Goal: Information Seeking & Learning: Learn about a topic

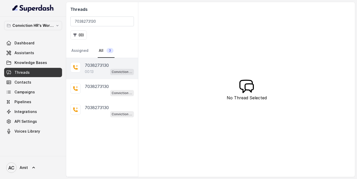
click at [91, 72] on p "00:13" at bounding box center [89, 71] width 9 height 5
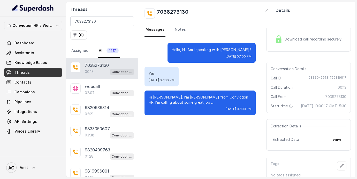
click at [280, 51] on div "Download call recording securely" at bounding box center [308, 39] width 84 height 25
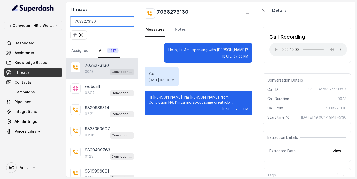
drag, startPoint x: 111, startPoint y: 20, endPoint x: 60, endPoint y: 20, distance: 51.4
click at [60, 20] on div "Conviction HR's Workspace Dashboard Assistants Knowledge Bases Threads Contacts…" at bounding box center [178, 89] width 357 height 179
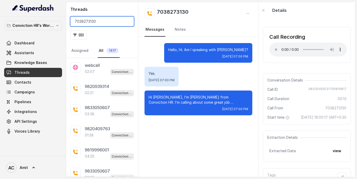
paste input "8767895188"
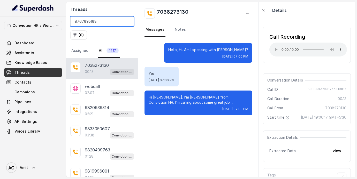
type input "8767895188"
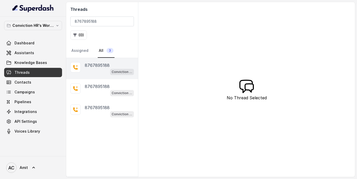
click at [96, 68] on p "8767895188" at bounding box center [97, 65] width 25 height 6
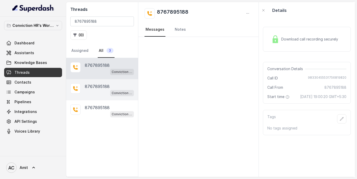
click at [89, 87] on p "8767895188" at bounding box center [97, 86] width 25 height 6
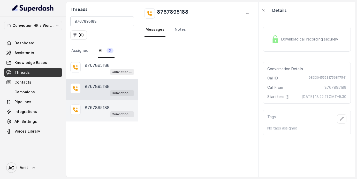
click at [102, 105] on p "8767895188" at bounding box center [97, 108] width 25 height 6
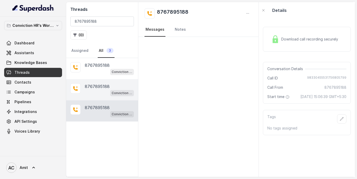
click at [93, 89] on p "8767895188" at bounding box center [97, 86] width 25 height 6
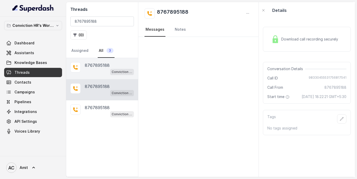
click at [99, 75] on div "8767895188 Conviction HR Outbound Assistant" at bounding box center [102, 68] width 72 height 21
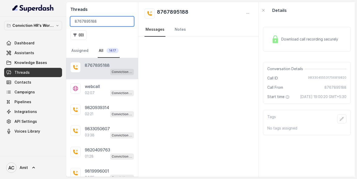
drag, startPoint x: 106, startPoint y: 22, endPoint x: 46, endPoint y: 16, distance: 60.5
click at [46, 16] on div "Conviction HR's Workspace Dashboard Assistants Knowledge Bases Threads Contacts…" at bounding box center [178, 89] width 357 height 179
click at [127, 22] on input "8767895188" at bounding box center [102, 22] width 64 height 10
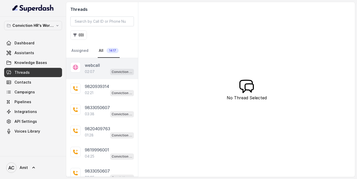
click at [93, 65] on p "webcall" at bounding box center [92, 65] width 15 height 6
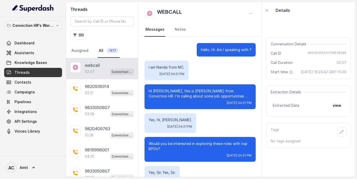
scroll to position [777, 0]
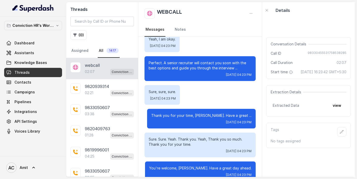
click at [341, 134] on icon "button" at bounding box center [341, 132] width 4 height 4
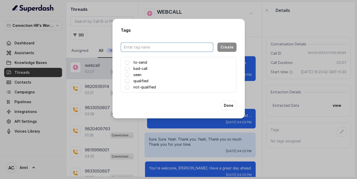
click at [136, 46] on input "text" at bounding box center [167, 47] width 92 height 9
type input "Amit"
click at [231, 50] on button "Create" at bounding box center [226, 47] width 19 height 9
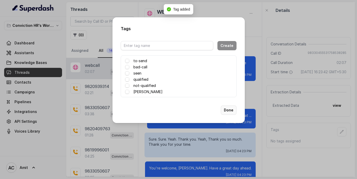
click at [225, 111] on button "Done" at bounding box center [229, 110] width 16 height 9
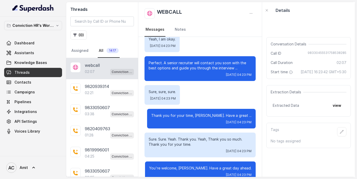
click at [338, 107] on button "view" at bounding box center [336, 105] width 15 height 9
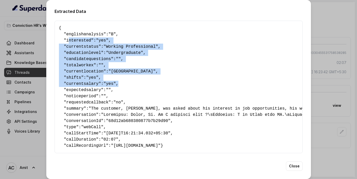
drag, startPoint x: 68, startPoint y: 40, endPoint x: 132, endPoint y: 83, distance: 77.1
click at [133, 83] on pre "{ " englishanalysis ": "B" , " interested ": "yes" , " currentstatus ": "Workin…" at bounding box center [178, 87] width 239 height 124
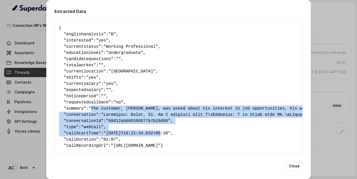
drag, startPoint x: 93, startPoint y: 108, endPoint x: 163, endPoint y: 133, distance: 73.8
click at [163, 133] on pre "{ " englishanalysis ": "B" , " interested ": "yes" , " currentstatus ": "Workin…" at bounding box center [178, 87] width 239 height 124
click at [296, 171] on button "Close" at bounding box center [294, 166] width 17 height 9
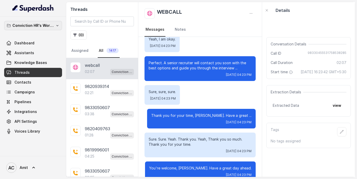
click at [59, 24] on icon "button" at bounding box center [57, 26] width 4 height 4
click at [235, 20] on div "Conviction HR's Workspace Dashboard Assistants Knowledge Bases Threads Contacts…" at bounding box center [178, 89] width 357 height 179
drag, startPoint x: 138, startPoint y: 99, endPoint x: 156, endPoint y: 98, distance: 18.1
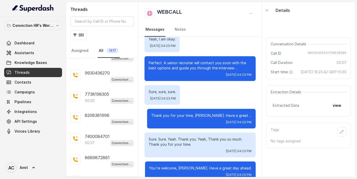
scroll to position [948, 0]
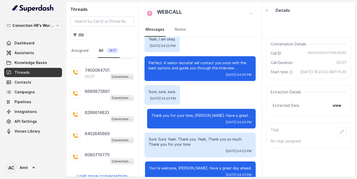
click at [98, 174] on div "webcall 02:07 Conviction HR Outbound Assistant 9820939314 02:21 Conviction HR O…" at bounding box center [102, 117] width 72 height 119
click at [103, 173] on p "Load more conversations" at bounding box center [102, 176] width 51 height 6
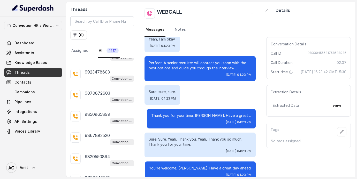
scroll to position [2001, 0]
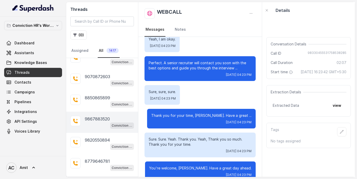
click at [100, 118] on div "9867883520 Conviction HR Outbound Assistant" at bounding box center [102, 122] width 72 height 21
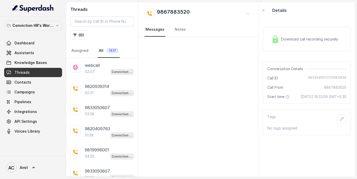
click at [98, 15] on div "Threads ( 0 ) Assigned All 1417" at bounding box center [102, 30] width 72 height 56
click at [95, 24] on input "search" at bounding box center [102, 22] width 64 height 10
paste input "7038273130"
type input "7038273130"
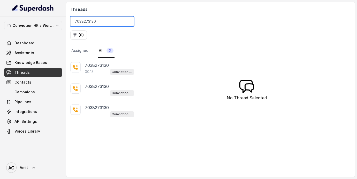
click at [129, 21] on input "7038273130" at bounding box center [102, 22] width 64 height 10
click at [126, 21] on input "7038273130" at bounding box center [102, 22] width 64 height 10
click at [128, 22] on input "7038273130" at bounding box center [102, 22] width 64 height 10
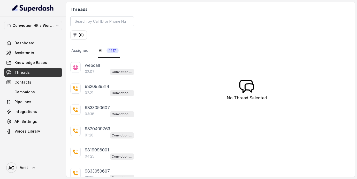
click at [25, 71] on span "Threads" at bounding box center [21, 72] width 15 height 5
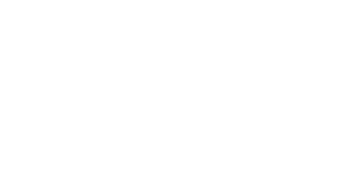
click at [56, 0] on html at bounding box center [178, 0] width 357 height 0
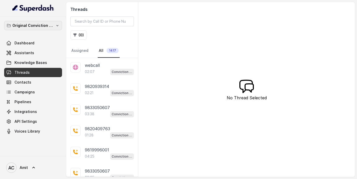
click at [58, 23] on button "Original Conviction Workspace" at bounding box center [33, 25] width 58 height 9
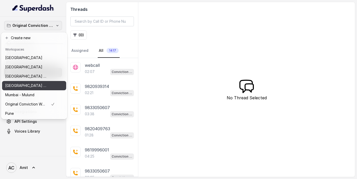
click at [25, 89] on p "[GEOGRAPHIC_DATA] - [GEOGRAPHIC_DATA] - [GEOGRAPHIC_DATA]" at bounding box center [25, 86] width 41 height 6
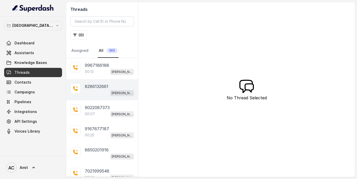
scroll to position [106, 0]
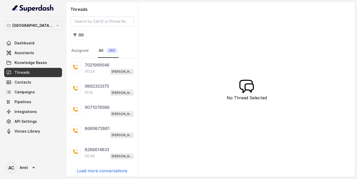
click at [102, 169] on p "Load more conversations" at bounding box center [102, 171] width 51 height 6
drag, startPoint x: 138, startPoint y: 113, endPoint x: 140, endPoint y: 113, distance: 2.6
click at [140, 113] on div "Threads ( 0 ) Assigned All 366 9967186188 00:13 [PERSON_NAME] [GEOGRAPHIC_DATA]…" at bounding box center [210, 89] width 288 height 175
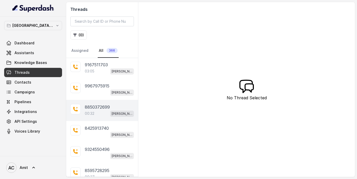
scroll to position [317, 0]
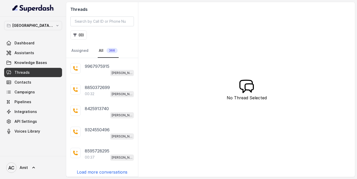
click at [98, 170] on p "Load more conversations" at bounding box center [102, 172] width 51 height 6
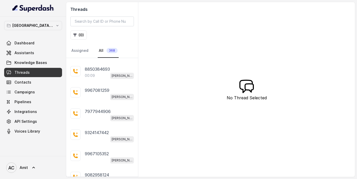
scroll to position [527, 0]
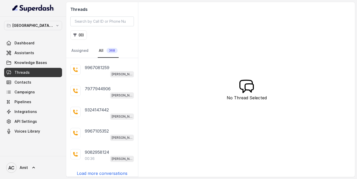
click at [106, 170] on p "Load more conversations" at bounding box center [102, 173] width 51 height 6
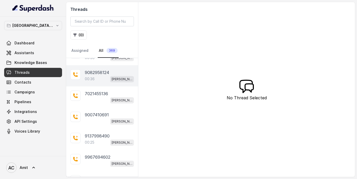
scroll to position [738, 0]
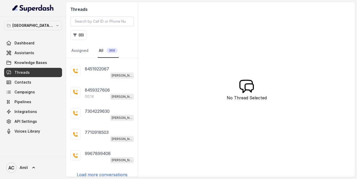
click at [101, 172] on p "Load more conversations" at bounding box center [102, 175] width 51 height 6
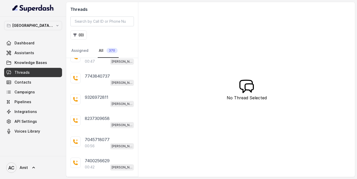
scroll to position [948, 0]
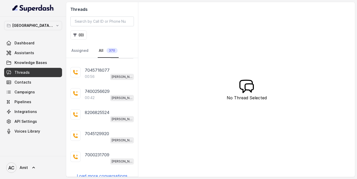
click at [105, 173] on p "Load more conversations" at bounding box center [102, 176] width 51 height 6
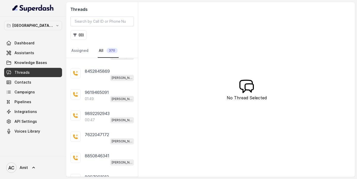
scroll to position [1159, 0]
click at [104, 174] on p "Load more conversations" at bounding box center [102, 177] width 51 height 6
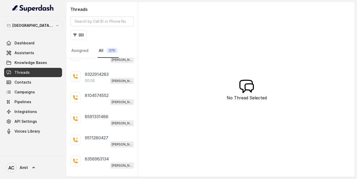
scroll to position [1369, 0]
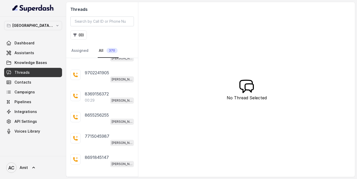
click at [103, 176] on p "Load more conversations" at bounding box center [102, 179] width 51 height 6
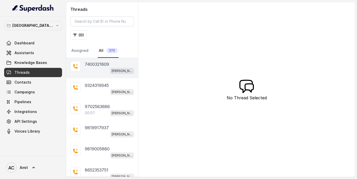
scroll to position [1580, 0]
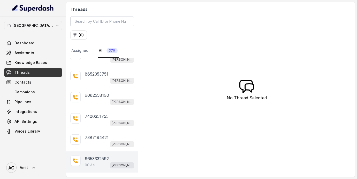
click at [93, 162] on div "00:44 Kemp Mumbai Conviction HR Outbound Assistant" at bounding box center [109, 165] width 49 height 7
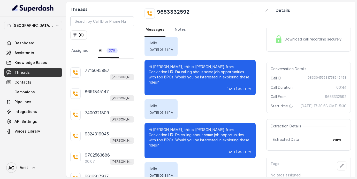
scroll to position [1434, 0]
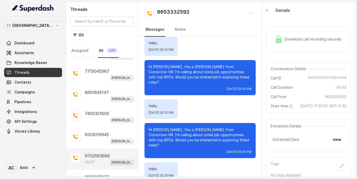
click at [92, 160] on p "00:07" at bounding box center [90, 162] width 10 height 5
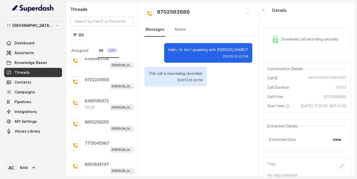
scroll to position [1360, 0]
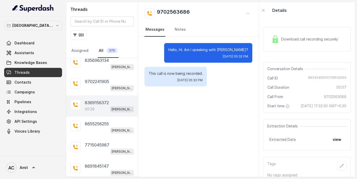
click at [93, 107] on p "00:29" at bounding box center [90, 109] width 10 height 5
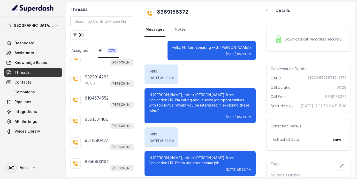
scroll to position [1253, 0]
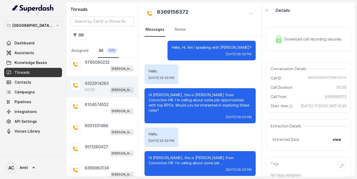
click at [95, 87] on div "00:06 Kemp Mumbai Conviction HR Outbound Assistant" at bounding box center [109, 90] width 49 height 7
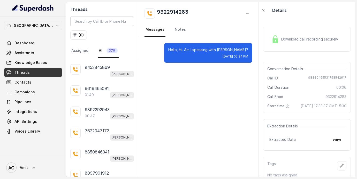
scroll to position [1055, 0]
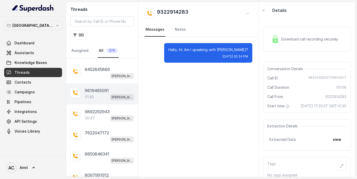
click at [94, 94] on div "01:49 Kemp Mumbai Conviction HR Outbound Assistant" at bounding box center [109, 97] width 49 height 7
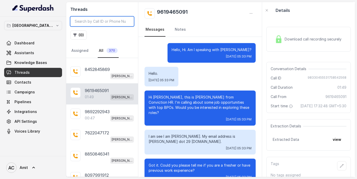
click at [95, 21] on input "search" at bounding box center [102, 22] width 64 height 10
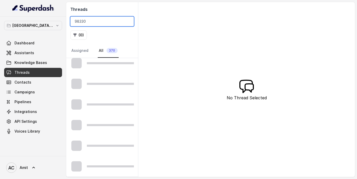
scroll to position [106, 0]
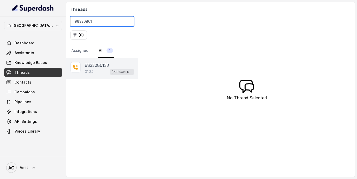
type input "98330861"
click at [101, 73] on div "01:34 Kemp Mumbai Conviction HR Outbound Assistant" at bounding box center [109, 71] width 49 height 7
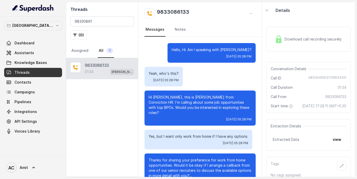
click at [324, 40] on span "Download call recording securely" at bounding box center [313, 39] width 59 height 5
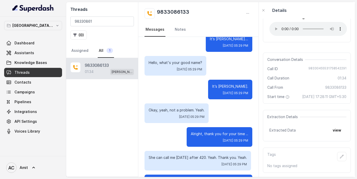
scroll to position [397, 0]
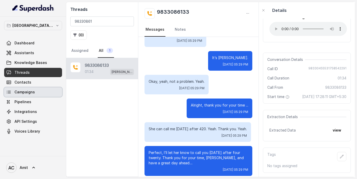
click at [26, 92] on span "Campaigns" at bounding box center [24, 92] width 20 height 5
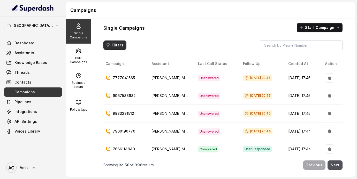
click at [116, 43] on button "Filters" at bounding box center [114, 45] width 23 height 9
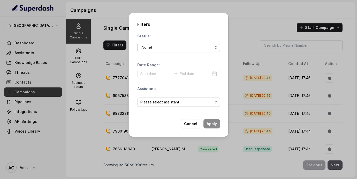
click at [185, 49] on div "(None)" at bounding box center [176, 47] width 72 height 6
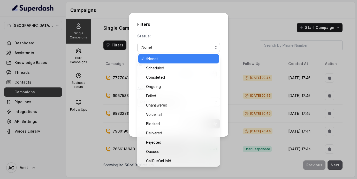
click at [246, 30] on div "Filters Status: (None) Date Range: Assistant: Please select assistant Cancel Ap…" at bounding box center [178, 89] width 357 height 179
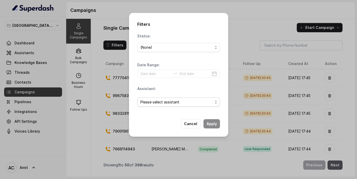
click at [178, 101] on span "Please select assistant" at bounding box center [176, 102] width 72 height 6
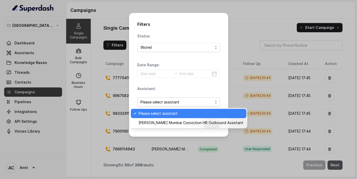
click at [188, 73] on div "Status: (None) Date Range: Assistant: Please select assistant" at bounding box center [178, 72] width 83 height 77
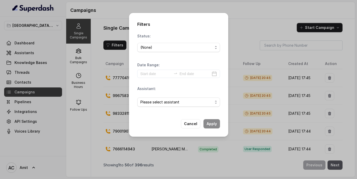
click at [77, 61] on div "Filters Status: (None) Date Range: Assistant: Please select assistant Cancel Ap…" at bounding box center [178, 89] width 357 height 179
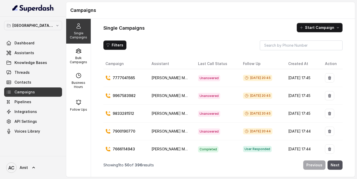
click at [77, 61] on p "Bulk Campaigns" at bounding box center [78, 60] width 20 height 8
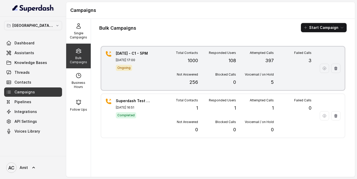
click at [135, 61] on p "Sep 22, 2025, 17:00" at bounding box center [134, 60] width 36 height 4
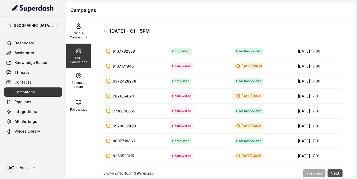
scroll to position [4, 0]
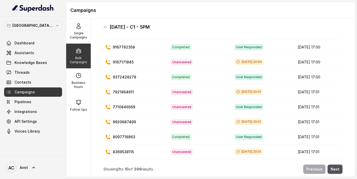
click at [108, 137] on icon at bounding box center [107, 137] width 5 height 5
click at [26, 104] on span "Pipelines" at bounding box center [22, 101] width 17 height 5
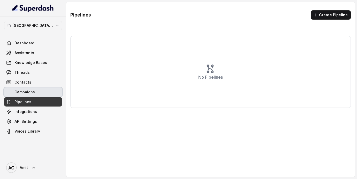
click at [29, 92] on span "Campaigns" at bounding box center [24, 92] width 20 height 5
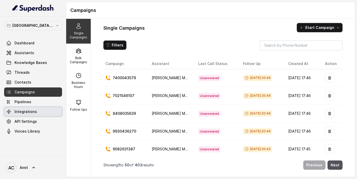
click at [25, 114] on span "Integrations" at bounding box center [25, 111] width 22 height 5
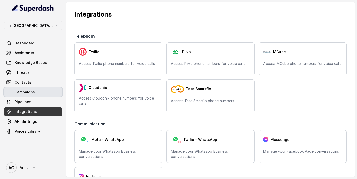
click at [21, 94] on span "Campaigns" at bounding box center [24, 92] width 20 height 5
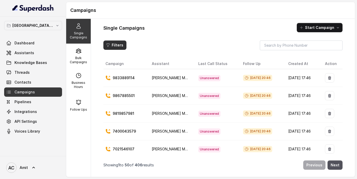
click at [111, 45] on button "Filters" at bounding box center [114, 45] width 23 height 9
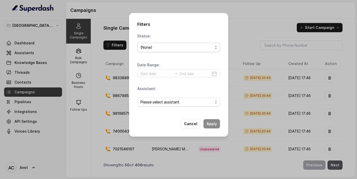
click at [169, 46] on div "(None)" at bounding box center [176, 47] width 72 height 6
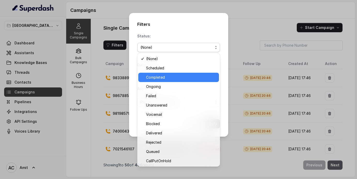
click at [160, 78] on span "Completed" at bounding box center [181, 77] width 70 height 6
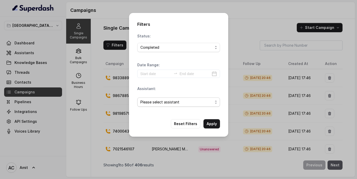
click at [180, 102] on span "Please select assistant" at bounding box center [176, 102] width 72 height 6
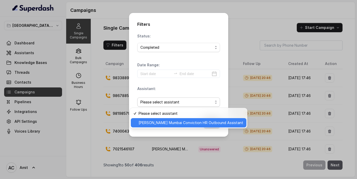
click at [162, 122] on span "[PERSON_NAME] Mumbai Conviction HR Outbound Assistant" at bounding box center [190, 123] width 105 height 6
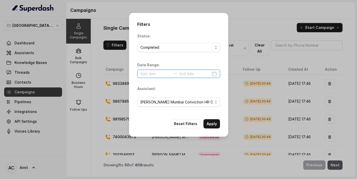
click at [157, 76] on input at bounding box center [155, 74] width 31 height 6
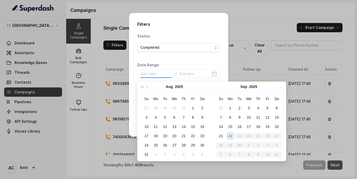
click at [252, 55] on div "Filters Status: Completed Date Range: Assistant: Kemp Mumbai Conviction HR Outb…" at bounding box center [178, 89] width 357 height 179
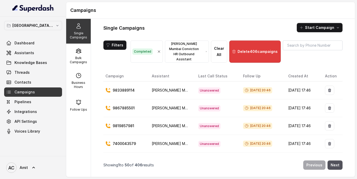
click at [252, 55] on button "Delete 406 campaigns" at bounding box center [254, 52] width 51 height 22
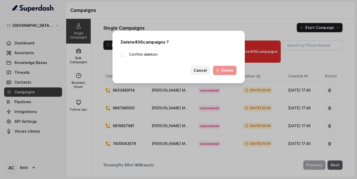
click at [199, 71] on button "Cancel" at bounding box center [199, 70] width 19 height 9
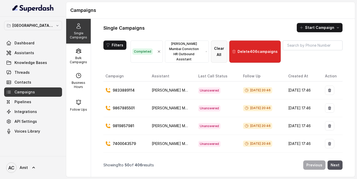
click at [227, 51] on button "Clear All" at bounding box center [219, 52] width 16 height 22
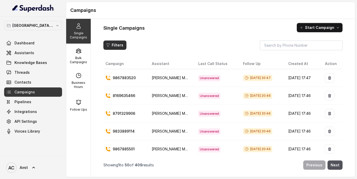
click at [116, 46] on button "Filters" at bounding box center [114, 45] width 23 height 9
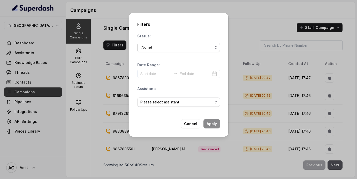
click at [168, 47] on div "(None)" at bounding box center [176, 47] width 72 height 6
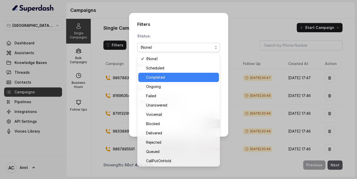
click at [159, 76] on span "Completed" at bounding box center [181, 77] width 70 height 6
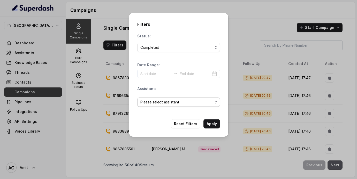
click at [180, 98] on span "Please select assistant" at bounding box center [178, 102] width 83 height 9
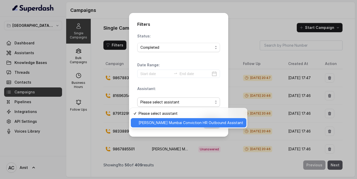
click at [169, 126] on div "[PERSON_NAME] Mumbai Conviction HR Outbound Assistant" at bounding box center [188, 122] width 115 height 9
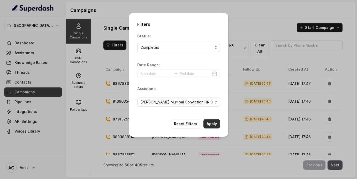
click at [212, 124] on button "Apply" at bounding box center [211, 123] width 17 height 9
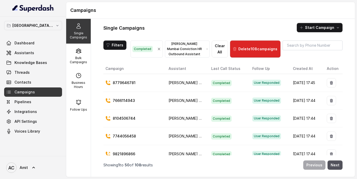
scroll to position [3, 0]
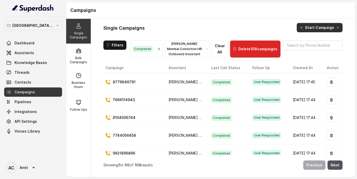
click at [339, 26] on icon "button" at bounding box center [338, 28] width 4 height 4
click at [239, 36] on div "Single Campaigns Start Campaign Filters Completed Kemp Mumbai Conviction HR Out…" at bounding box center [223, 98] width 264 height 158
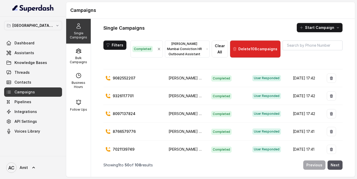
scroll to position [0, 0]
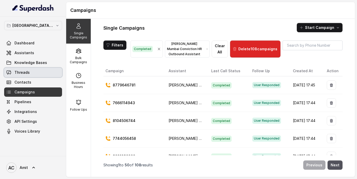
click at [31, 69] on link "Threads" at bounding box center [33, 72] width 58 height 9
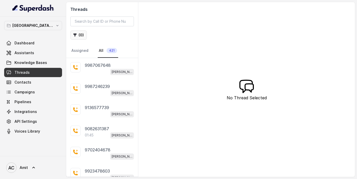
click at [78, 37] on button "( 0 )" at bounding box center [78, 34] width 17 height 9
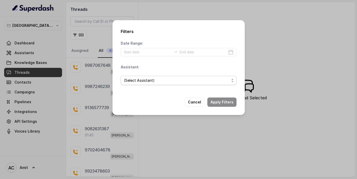
click at [146, 80] on span "(Select Assistant)" at bounding box center [176, 80] width 105 height 6
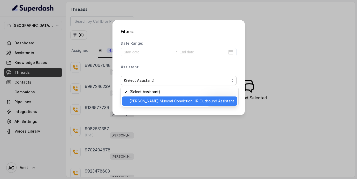
click at [141, 104] on span "[PERSON_NAME] Mumbai Conviction HR Outbound Assistant" at bounding box center [181, 101] width 105 height 6
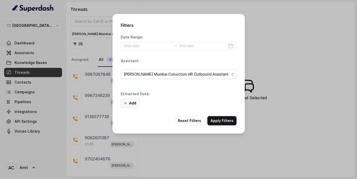
click at [126, 104] on icon "button" at bounding box center [125, 103] width 4 height 4
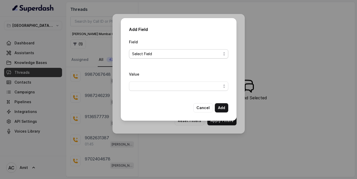
click at [170, 51] on span "Select Field" at bounding box center [176, 54] width 89 height 6
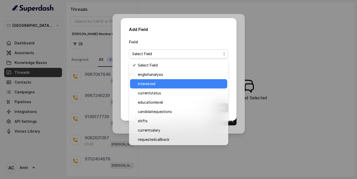
click at [154, 85] on span "interested" at bounding box center [181, 84] width 86 height 6
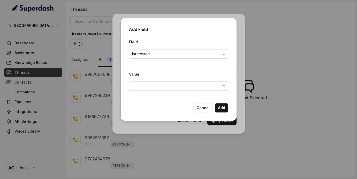
click at [225, 85] on span "button" at bounding box center [178, 86] width 99 height 9
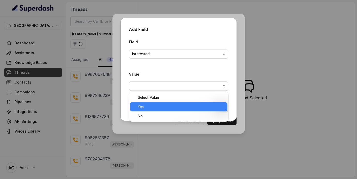
click at [160, 107] on span "Yes" at bounding box center [181, 107] width 86 height 6
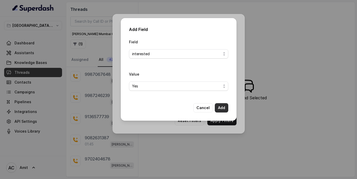
click at [222, 106] on button "Add" at bounding box center [221, 107] width 13 height 9
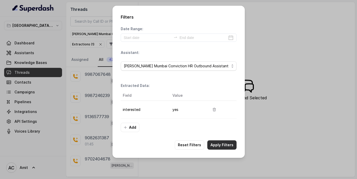
click at [222, 144] on button "Apply Filters" at bounding box center [221, 145] width 29 height 9
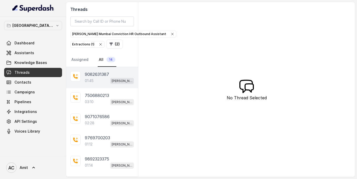
click at [97, 79] on div "01:45 Kemp Mumbai Conviction HR Outbound Assistant" at bounding box center [109, 80] width 49 height 7
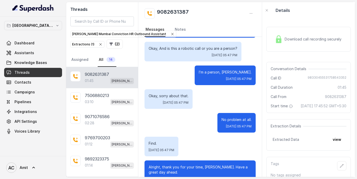
scroll to position [546, 0]
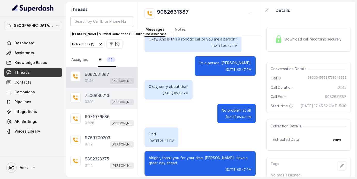
click at [94, 102] on div "03:10 Kemp Mumbai Conviction HR Outbound Assistant" at bounding box center [109, 102] width 49 height 7
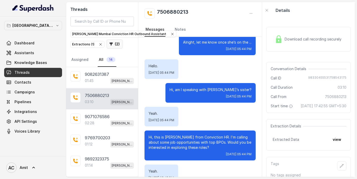
click at [113, 44] on button "( 2 )" at bounding box center [114, 44] width 16 height 9
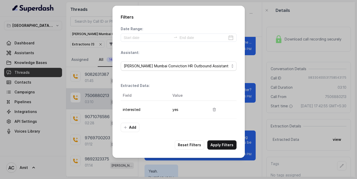
click at [256, 8] on div "Filters Date Range: Assistant: Kemp Mumbai Conviction HR Outbound Assistant Ext…" at bounding box center [178, 89] width 357 height 179
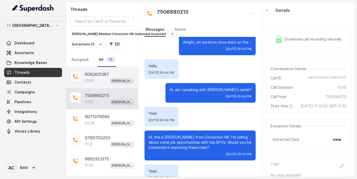
click at [104, 81] on div "01:45 Kemp Mumbai Conviction HR Outbound Assistant" at bounding box center [109, 80] width 49 height 7
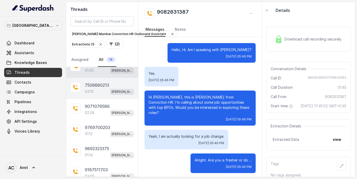
scroll to position [12, 0]
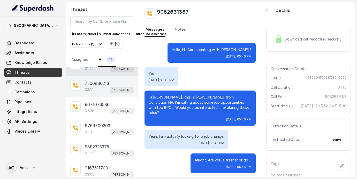
click at [95, 89] on div "03:10 Kemp Mumbai Conviction HR Outbound Assistant" at bounding box center [109, 90] width 49 height 7
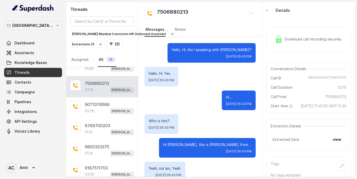
scroll to position [1171, 0]
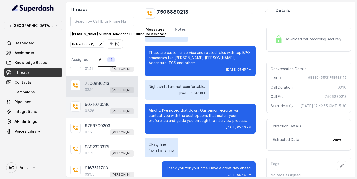
click at [91, 104] on p "9071076586" at bounding box center [97, 105] width 25 height 6
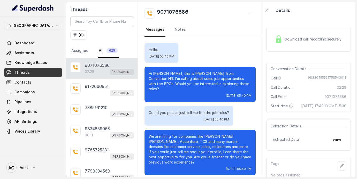
scroll to position [711, 0]
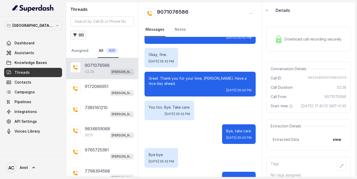
click at [80, 33] on button "( 0 )" at bounding box center [78, 34] width 17 height 9
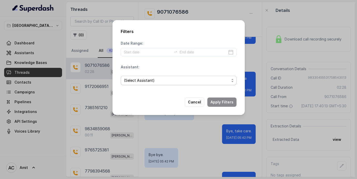
click at [157, 82] on span "(Select Assistant)" at bounding box center [176, 80] width 105 height 6
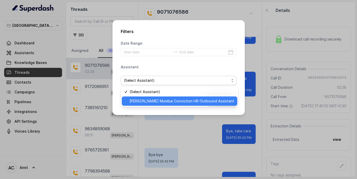
click at [147, 100] on span "[PERSON_NAME] Mumbai Conviction HR Outbound Assistant" at bounding box center [181, 101] width 105 height 6
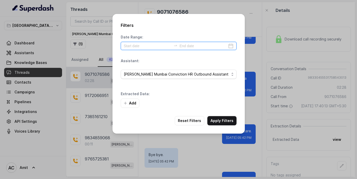
click at [142, 47] on input at bounding box center [148, 46] width 48 height 6
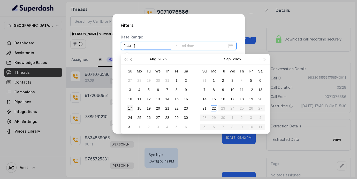
type input "2025-08-17"
click at [115, 95] on div "Filters Date Range: Assistant: Kemp Mumbai Conviction HR Outbound Assistant Ext…" at bounding box center [178, 74] width 132 height 120
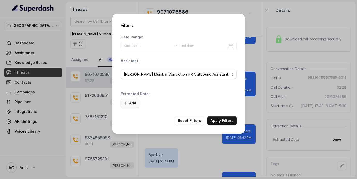
click at [129, 105] on button "Add" at bounding box center [130, 103] width 19 height 9
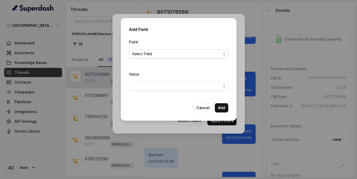
click at [149, 52] on span "Select Field" at bounding box center [176, 54] width 89 height 6
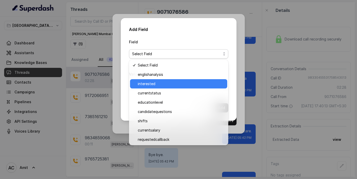
click at [147, 85] on span "interested" at bounding box center [181, 84] width 86 height 6
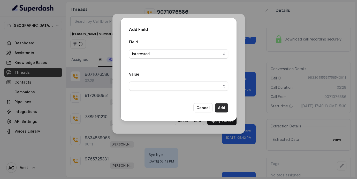
click at [223, 109] on button "Add" at bounding box center [221, 107] width 13 height 9
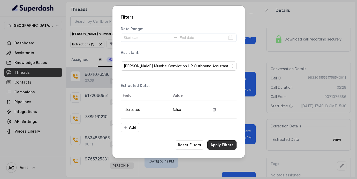
click at [220, 143] on button "Apply Filters" at bounding box center [221, 145] width 29 height 9
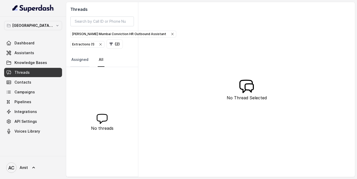
click at [78, 57] on link "Assigned" at bounding box center [79, 60] width 19 height 14
click at [112, 44] on button "( 2 )" at bounding box center [114, 44] width 16 height 9
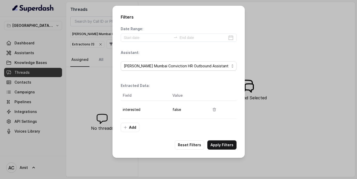
click at [175, 109] on td "false" at bounding box center [186, 110] width 37 height 18
click at [212, 111] on icon "button" at bounding box center [214, 110] width 4 height 4
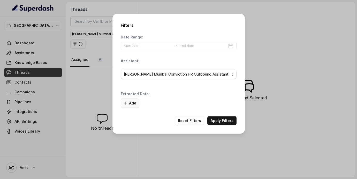
click at [130, 104] on button "Add" at bounding box center [130, 103] width 19 height 9
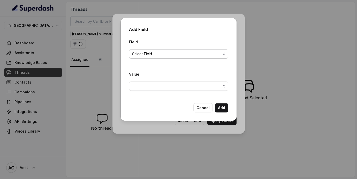
click at [152, 57] on span "Select Field" at bounding box center [176, 54] width 89 height 6
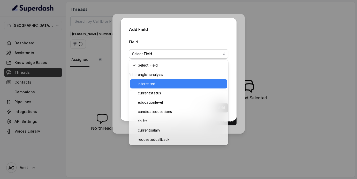
click at [146, 84] on span "interested" at bounding box center [181, 84] width 86 height 6
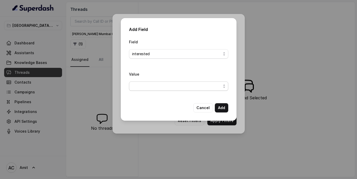
click at [154, 89] on span "button" at bounding box center [178, 86] width 99 height 9
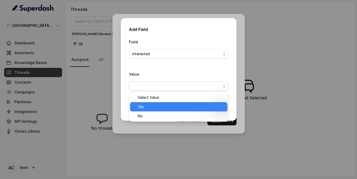
click at [142, 104] on span "Yes" at bounding box center [181, 107] width 86 height 6
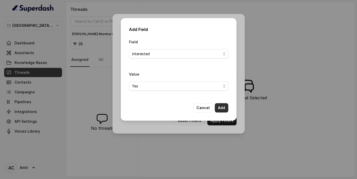
click at [219, 110] on button "Add" at bounding box center [221, 107] width 13 height 9
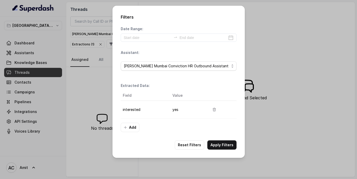
click at [222, 148] on button "Apply Filters" at bounding box center [221, 145] width 29 height 9
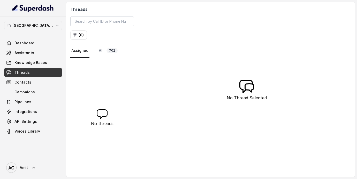
click at [81, 37] on button "( 0 )" at bounding box center [78, 34] width 17 height 9
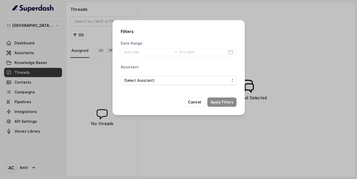
click at [143, 80] on span "(Select Assistant)" at bounding box center [176, 80] width 105 height 6
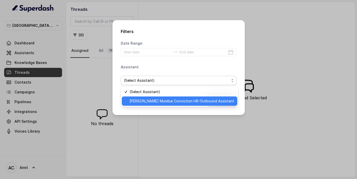
click at [139, 101] on span "[PERSON_NAME] Mumbai Conviction HR Outbound Assistant" at bounding box center [181, 101] width 105 height 6
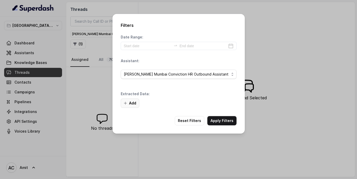
click at [123, 104] on icon "button" at bounding box center [125, 103] width 4 height 4
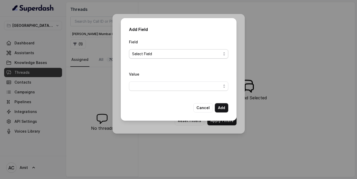
click at [150, 54] on span "Select Field" at bounding box center [176, 54] width 89 height 6
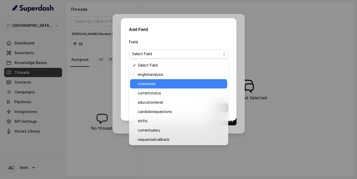
click at [148, 85] on span "interested" at bounding box center [181, 84] width 86 height 6
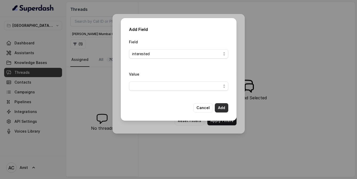
click at [224, 108] on button "Add" at bounding box center [221, 107] width 13 height 9
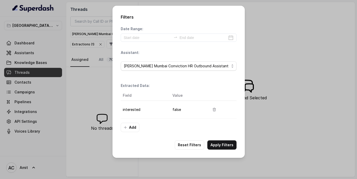
click at [196, 108] on td "false" at bounding box center [186, 110] width 37 height 18
click at [214, 108] on icon "button" at bounding box center [214, 109] width 3 height 3
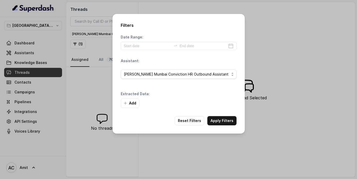
click at [140, 103] on div "Add" at bounding box center [179, 103] width 116 height 9
click at [134, 103] on button "Add" at bounding box center [130, 103] width 19 height 9
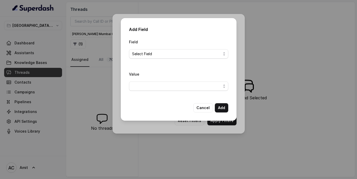
click at [153, 55] on span "Select Field" at bounding box center [176, 54] width 89 height 6
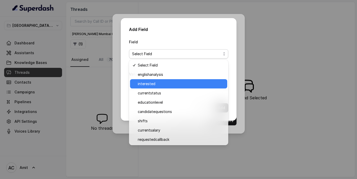
click at [152, 80] on div "interested" at bounding box center [178, 83] width 97 height 9
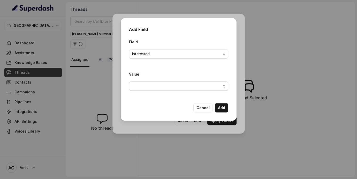
click at [166, 89] on span "button" at bounding box center [178, 86] width 99 height 9
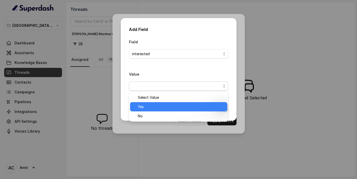
click at [145, 107] on span "Yes" at bounding box center [181, 107] width 86 height 6
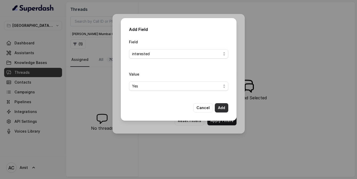
click at [222, 111] on button "Add" at bounding box center [221, 107] width 13 height 9
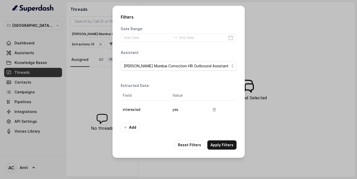
click at [224, 141] on button "Apply Filters" at bounding box center [221, 145] width 29 height 9
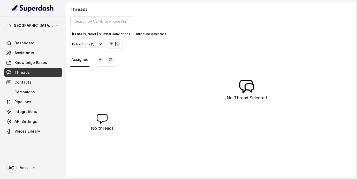
click at [101, 58] on link "All 31" at bounding box center [107, 60] width 18 height 14
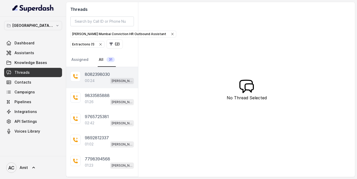
click at [96, 82] on div "00:24 Kemp Mumbai Conviction HR Outbound Assistant" at bounding box center [109, 80] width 49 height 7
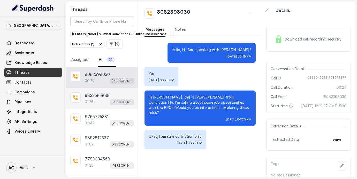
click at [91, 101] on p "01:26" at bounding box center [89, 101] width 9 height 5
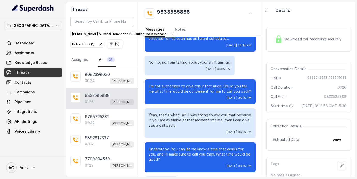
scroll to position [296, 0]
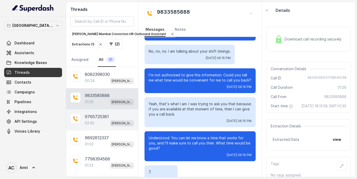
click at [86, 120] on div "02:42 Kemp Mumbai Conviction HR Outbound Assistant" at bounding box center [109, 123] width 49 height 7
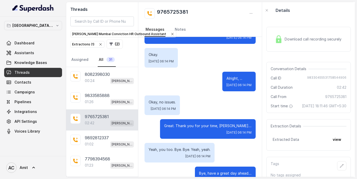
click at [114, 47] on button "( 2 )" at bounding box center [114, 44] width 16 height 9
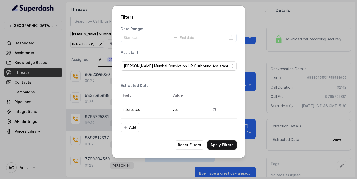
click at [137, 109] on td "interested" at bounding box center [145, 110] width 48 height 18
click at [126, 129] on icon "button" at bounding box center [125, 128] width 4 height 4
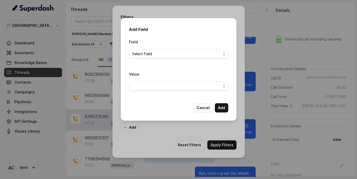
click at [205, 104] on button "Cancel" at bounding box center [202, 107] width 19 height 9
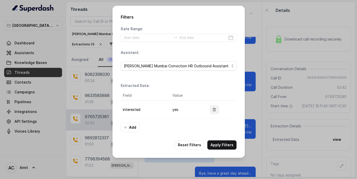
click at [213, 109] on icon "button" at bounding box center [214, 110] width 4 height 4
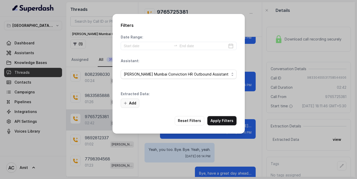
click at [132, 105] on button "Add" at bounding box center [130, 103] width 19 height 9
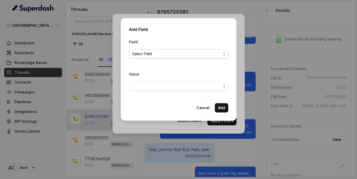
click at [167, 52] on span "Select Field" at bounding box center [176, 54] width 89 height 6
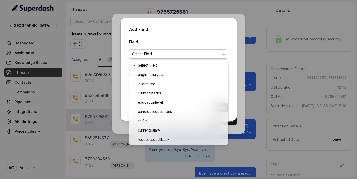
click at [187, 40] on div "Field Select Field" at bounding box center [178, 49] width 99 height 20
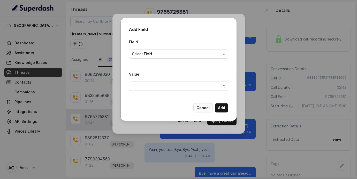
click at [204, 107] on button "Cancel" at bounding box center [202, 107] width 19 height 9
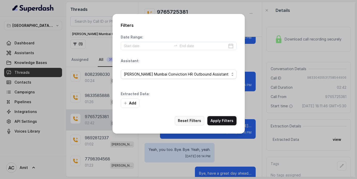
click at [196, 121] on button "Reset Filters" at bounding box center [189, 120] width 29 height 9
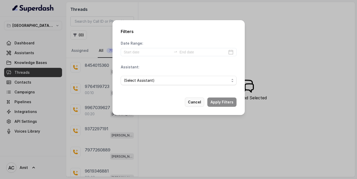
click at [193, 98] on button "Cancel" at bounding box center [194, 102] width 19 height 9
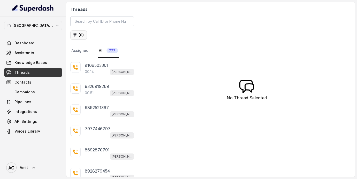
click at [74, 36] on icon "button" at bounding box center [74, 35] width 3 height 3
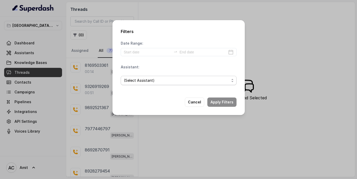
click at [168, 78] on span "(Select Assistant)" at bounding box center [176, 80] width 105 height 6
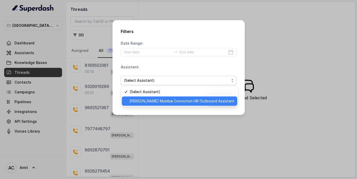
click at [153, 99] on span "[PERSON_NAME] Mumbai Conviction HR Outbound Assistant" at bounding box center [181, 101] width 105 height 6
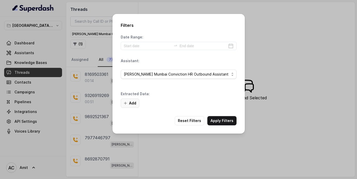
click at [136, 100] on button "Add" at bounding box center [130, 103] width 19 height 9
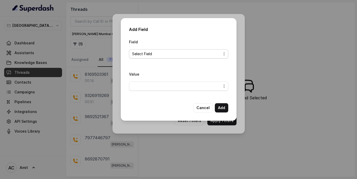
click at [168, 52] on span "Select Field" at bounding box center [176, 54] width 89 height 6
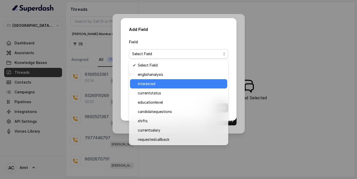
click at [149, 84] on span "interested" at bounding box center [181, 84] width 86 height 6
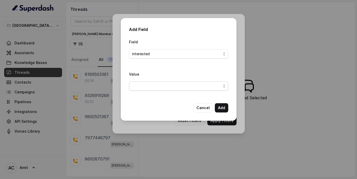
click at [225, 88] on span "button" at bounding box center [178, 86] width 99 height 9
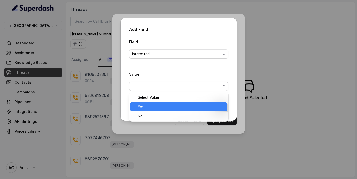
click at [171, 111] on div "Yes" at bounding box center [178, 106] width 97 height 9
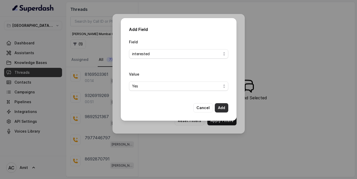
click at [221, 108] on button "Add" at bounding box center [221, 107] width 13 height 9
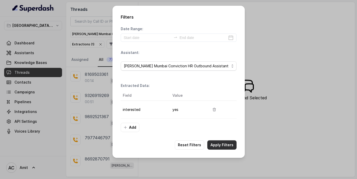
click at [225, 148] on button "Apply Filters" at bounding box center [221, 145] width 29 height 9
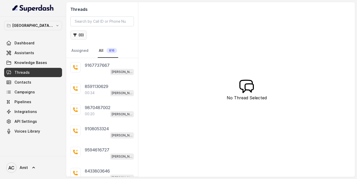
click at [80, 36] on button "( 0 )" at bounding box center [78, 34] width 17 height 9
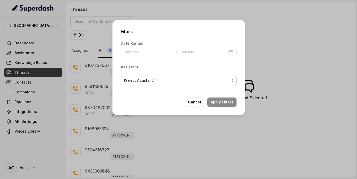
click at [146, 79] on span "(Select Assistant)" at bounding box center [176, 80] width 105 height 6
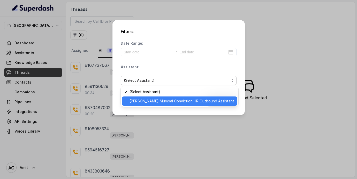
click at [143, 100] on span "[PERSON_NAME] Mumbai Conviction HR Outbound Assistant" at bounding box center [181, 101] width 105 height 6
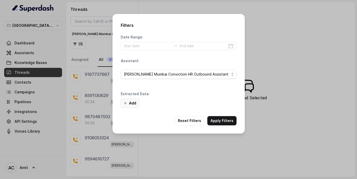
click at [124, 104] on icon "button" at bounding box center [125, 103] width 4 height 4
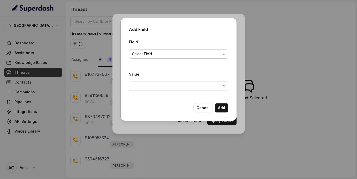
click at [150, 52] on span "Select Field" at bounding box center [176, 54] width 89 height 6
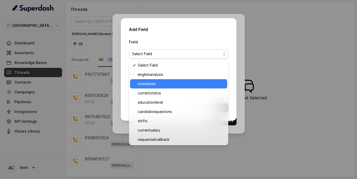
click at [153, 85] on span "interested" at bounding box center [181, 84] width 86 height 6
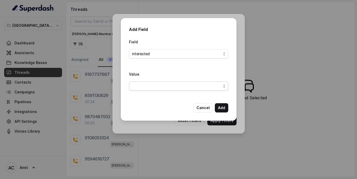
click at [158, 85] on span "button" at bounding box center [178, 86] width 99 height 9
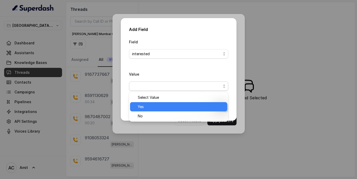
click at [142, 109] on span "Yes" at bounding box center [181, 107] width 86 height 6
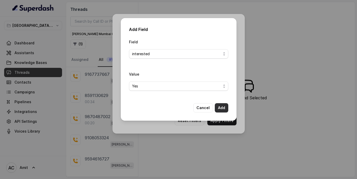
click at [223, 108] on button "Add" at bounding box center [221, 107] width 13 height 9
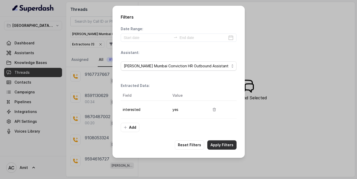
click at [221, 146] on button "Apply Filters" at bounding box center [221, 145] width 29 height 9
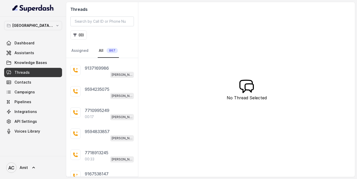
scroll to position [106, 0]
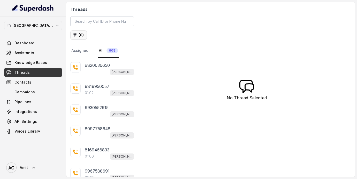
click at [80, 34] on button "( 0 )" at bounding box center [78, 34] width 17 height 9
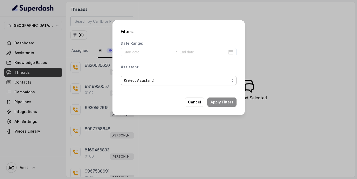
click at [146, 79] on span "(Select Assistant)" at bounding box center [176, 80] width 105 height 6
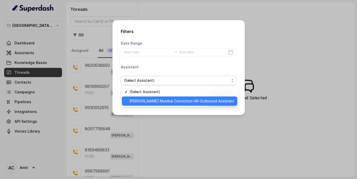
click at [149, 102] on span "[PERSON_NAME] Mumbai Conviction HR Outbound Assistant" at bounding box center [181, 101] width 105 height 6
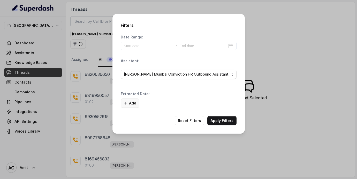
click at [132, 101] on button "Add" at bounding box center [130, 103] width 19 height 9
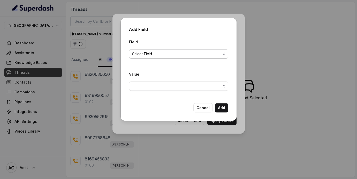
click at [161, 53] on span "Select Field" at bounding box center [176, 54] width 89 height 6
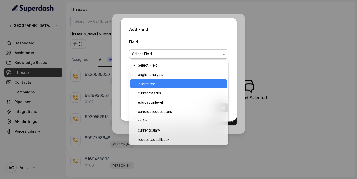
click at [156, 85] on span "interested" at bounding box center [181, 84] width 86 height 6
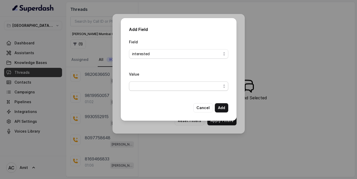
click at [207, 89] on span "button" at bounding box center [178, 86] width 99 height 9
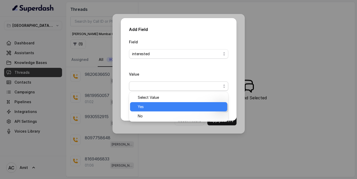
click at [147, 107] on span "Yes" at bounding box center [181, 107] width 86 height 6
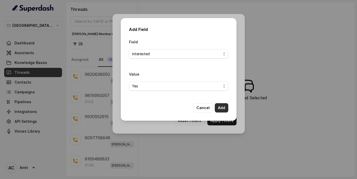
click at [222, 109] on button "Add" at bounding box center [221, 107] width 13 height 9
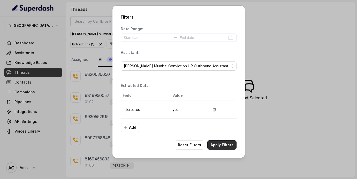
click at [222, 148] on button "Apply Filters" at bounding box center [221, 145] width 29 height 9
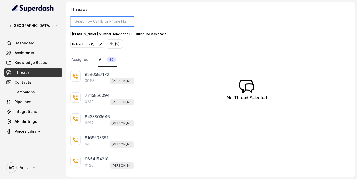
click at [96, 21] on input "search" at bounding box center [102, 22] width 64 height 10
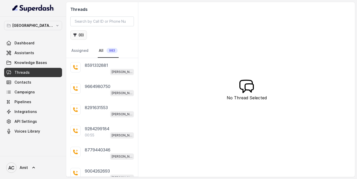
click at [80, 36] on button "( 0 )" at bounding box center [78, 34] width 17 height 9
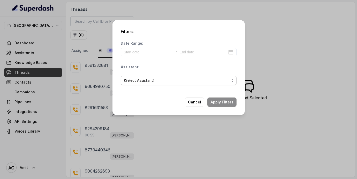
click at [143, 77] on span "(Select Assistant)" at bounding box center [179, 80] width 116 height 9
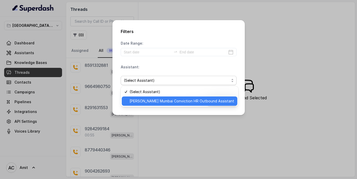
click at [141, 101] on span "[PERSON_NAME] Mumbai Conviction HR Outbound Assistant" at bounding box center [181, 101] width 105 height 6
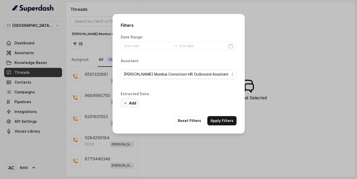
click at [123, 103] on icon "button" at bounding box center [125, 103] width 4 height 4
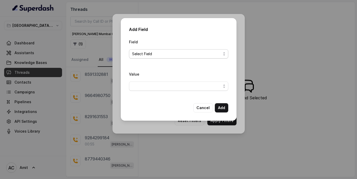
click at [149, 54] on span "Select Field" at bounding box center [176, 54] width 89 height 6
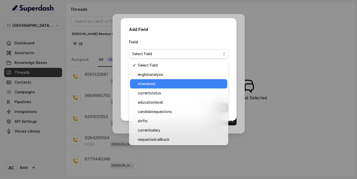
click at [147, 85] on span "interested" at bounding box center [181, 84] width 86 height 6
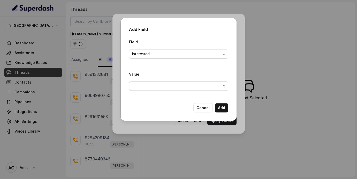
click at [189, 89] on span "button" at bounding box center [178, 86] width 99 height 9
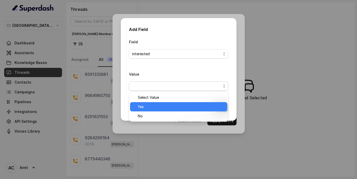
click at [151, 106] on span "Yes" at bounding box center [181, 107] width 86 height 6
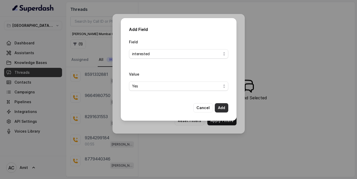
click at [220, 108] on button "Add" at bounding box center [221, 107] width 13 height 9
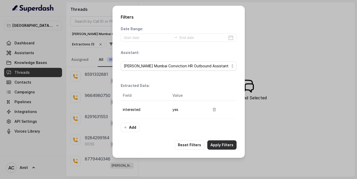
click at [220, 147] on button "Apply Filters" at bounding box center [221, 145] width 29 height 9
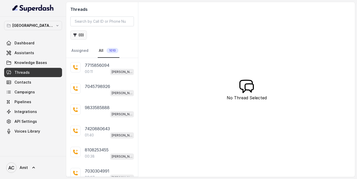
click at [81, 35] on button "( 0 )" at bounding box center [78, 34] width 17 height 9
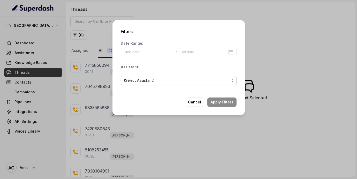
click at [144, 82] on span "(Select Assistant)" at bounding box center [176, 80] width 105 height 6
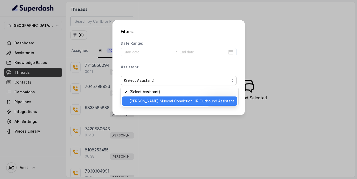
click at [142, 103] on span "[PERSON_NAME] Mumbai Conviction HR Outbound Assistant" at bounding box center [181, 101] width 105 height 6
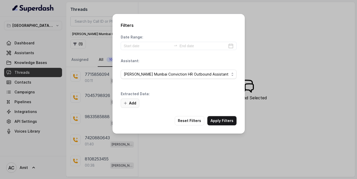
click at [132, 102] on button "Add" at bounding box center [130, 103] width 19 height 9
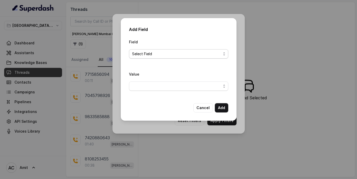
click at [155, 54] on span "Select Field" at bounding box center [176, 54] width 89 height 6
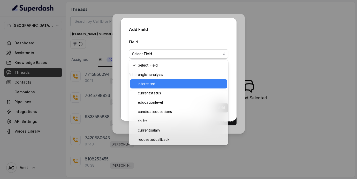
click at [152, 84] on span "interested" at bounding box center [181, 84] width 86 height 6
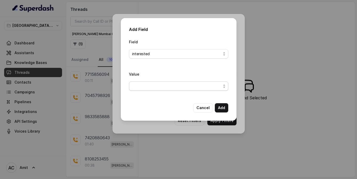
click at [172, 87] on span "button" at bounding box center [178, 86] width 99 height 9
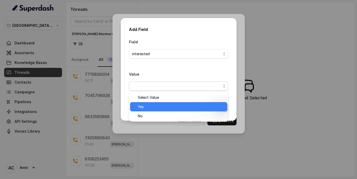
click at [153, 108] on span "Yes" at bounding box center [181, 107] width 86 height 6
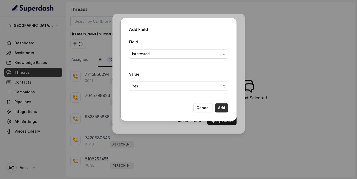
click at [222, 107] on button "Add" at bounding box center [221, 107] width 13 height 9
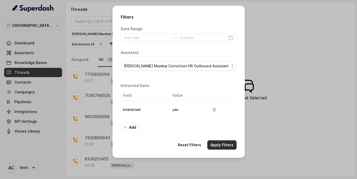
click at [222, 147] on button "Apply Filters" at bounding box center [221, 145] width 29 height 9
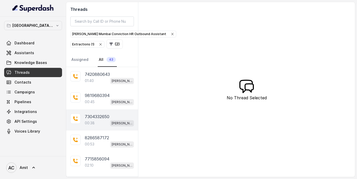
scroll to position [115, 0]
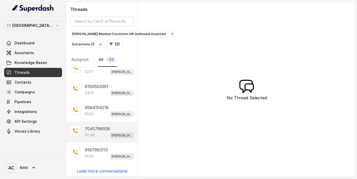
click at [100, 132] on div "00:48 [PERSON_NAME] Mumbai Conviction HR Outbound Assistant" at bounding box center [109, 135] width 49 height 7
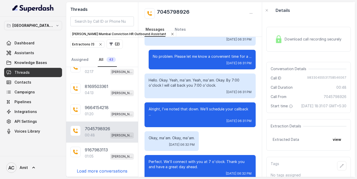
scroll to position [237, 0]
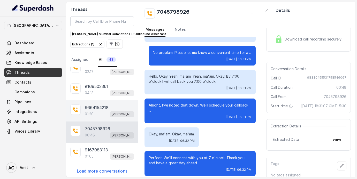
click at [92, 114] on p "01:20" at bounding box center [89, 114] width 9 height 5
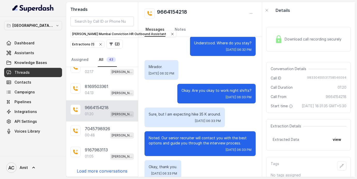
scroll to position [274, 0]
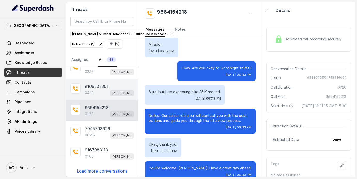
click at [95, 94] on div "04:13 [PERSON_NAME] Mumbai Conviction HR Outbound Assistant" at bounding box center [109, 93] width 49 height 7
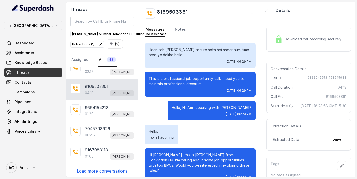
click at [95, 91] on div "04:13 [PERSON_NAME] Mumbai Conviction HR Outbound Assistant" at bounding box center [109, 93] width 49 height 7
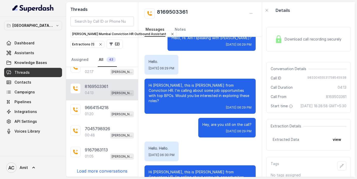
scroll to position [70, 0]
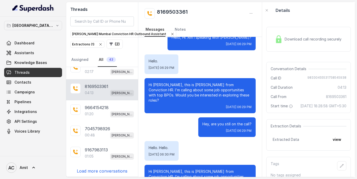
click at [239, 146] on div "Hello. Hello. [DATE] 06:30 PM" at bounding box center [199, 151] width 111 height 20
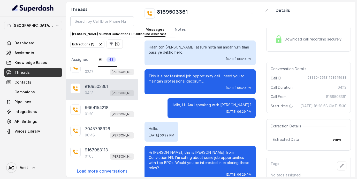
scroll to position [0, 0]
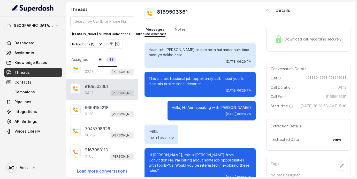
click at [101, 86] on p "8169503361" at bounding box center [97, 86] width 24 height 6
click at [284, 40] on div "Download call recording securely" at bounding box center [307, 39] width 71 height 12
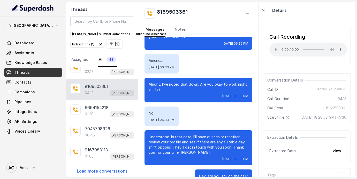
scroll to position [971, 0]
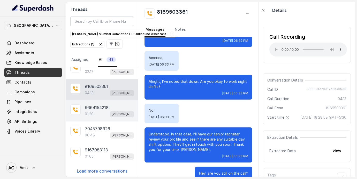
click at [99, 113] on div "01:20 Kemp Mumbai Conviction HR Outbound Assistant" at bounding box center [109, 114] width 49 height 7
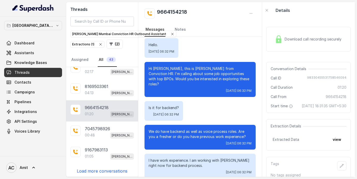
scroll to position [6, 0]
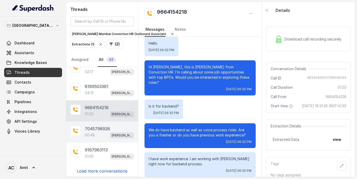
click at [91, 122] on div "7045798926 00:48 Kemp Mumbai Conviction HR Outbound Assistant" at bounding box center [102, 132] width 72 height 21
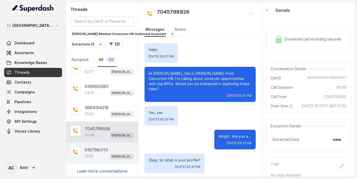
click at [101, 153] on div "01:05 Kemp Mumbai Conviction HR Outbound Assistant" at bounding box center [109, 156] width 49 height 7
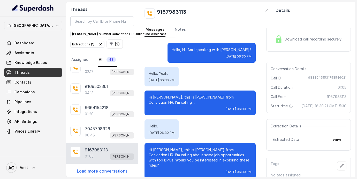
scroll to position [266, 0]
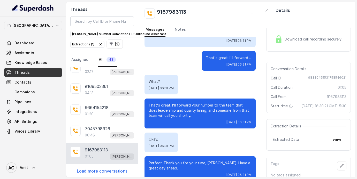
click at [114, 39] on div "Kemp Mumbai Conviction HR Outbound Assistant Extractions ( 1 ) ( 2 )" at bounding box center [102, 39] width 64 height 18
click at [112, 46] on button "( 2 )" at bounding box center [114, 44] width 16 height 9
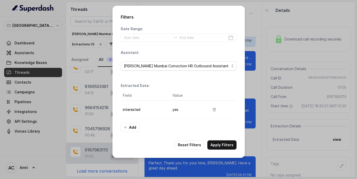
click at [147, 80] on div "Date Range: Assistant: Kemp Mumbai Conviction HR Outbound Assistant Extracted D…" at bounding box center [179, 79] width 116 height 106
click at [216, 107] on button "button" at bounding box center [213, 109] width 9 height 9
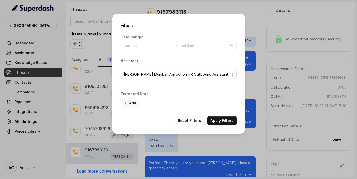
click at [135, 102] on button "Add" at bounding box center [130, 103] width 19 height 9
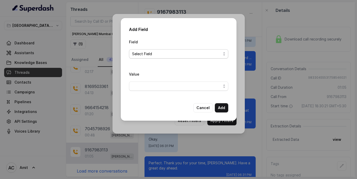
click at [160, 56] on span "Select Field" at bounding box center [176, 54] width 89 height 6
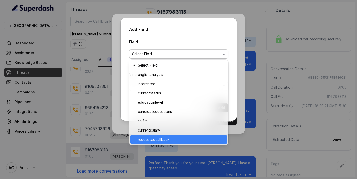
click at [152, 140] on span "requestedcallback" at bounding box center [181, 140] width 86 height 6
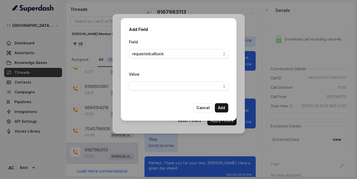
click at [160, 89] on span "button" at bounding box center [178, 86] width 99 height 9
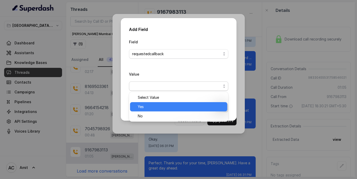
click at [144, 105] on span "Yes" at bounding box center [181, 107] width 86 height 6
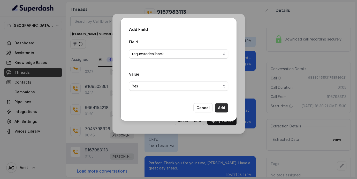
click at [221, 106] on button "Add" at bounding box center [221, 107] width 13 height 9
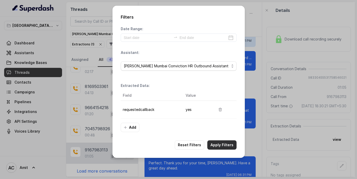
click at [221, 144] on button "Apply Filters" at bounding box center [221, 145] width 29 height 9
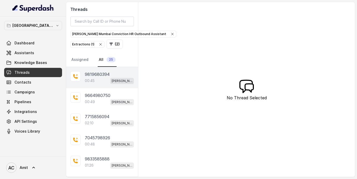
click at [103, 78] on div "00:45 Kemp Mumbai Conviction HR Outbound Assistant" at bounding box center [109, 80] width 49 height 7
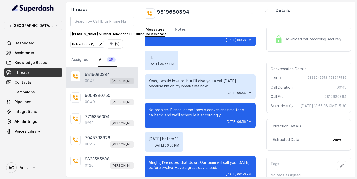
scroll to position [113, 0]
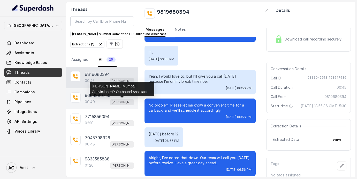
click at [102, 103] on div "00:49 Kemp Mumbai Conviction HR Outbound Assistant" at bounding box center [109, 102] width 49 height 7
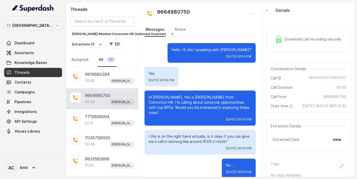
scroll to position [160, 0]
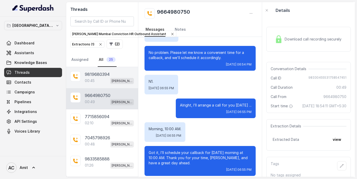
click at [84, 85] on div "9819680394 00:45 Kemp Mumbai Conviction HR Outbound Assistant" at bounding box center [102, 77] width 72 height 21
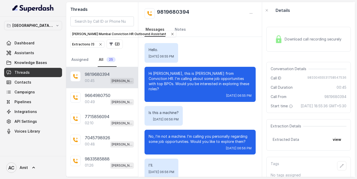
scroll to position [113, 0]
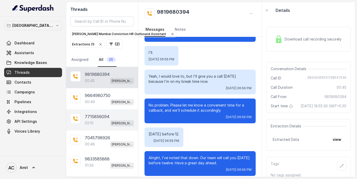
click at [86, 118] on p "7715856094" at bounding box center [97, 117] width 25 height 6
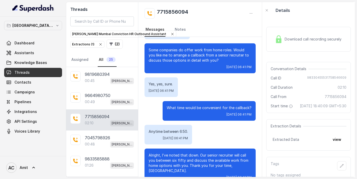
scroll to position [503, 0]
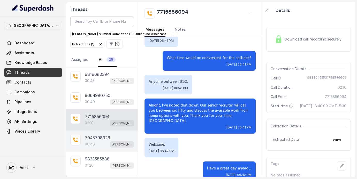
click at [98, 142] on div "00:48 Kemp Mumbai Conviction HR Outbound Assistant" at bounding box center [109, 144] width 49 height 7
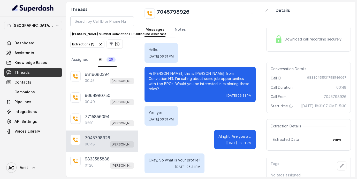
scroll to position [237, 0]
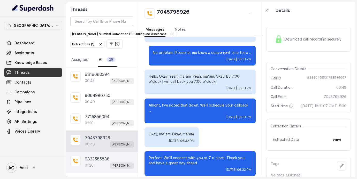
click at [97, 164] on div "01:26 Kemp Mumbai Conviction HR Outbound Assistant" at bounding box center [109, 165] width 49 height 7
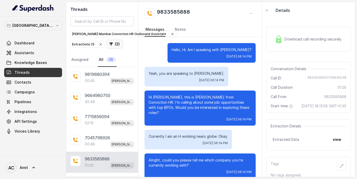
click at [116, 44] on button "( 2 )" at bounding box center [114, 44] width 16 height 9
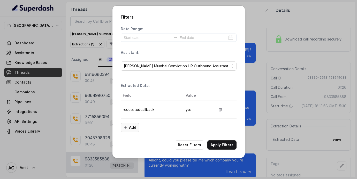
click at [134, 129] on button "Add" at bounding box center [130, 127] width 19 height 9
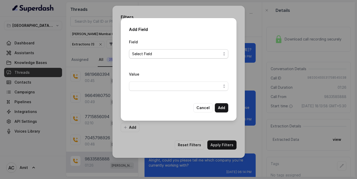
click at [154, 51] on span "Select Field" at bounding box center [176, 54] width 89 height 6
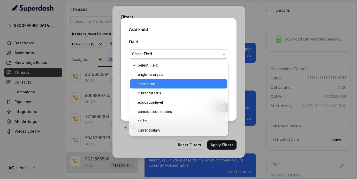
click at [146, 82] on span "interested" at bounding box center [181, 84] width 86 height 6
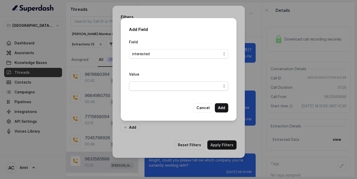
click at [155, 88] on span "button" at bounding box center [178, 86] width 99 height 9
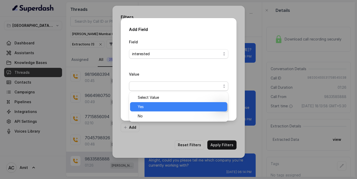
drag, startPoint x: 145, startPoint y: 113, endPoint x: 151, endPoint y: 107, distance: 9.1
click at [151, 107] on div "Select Value Yes No" at bounding box center [178, 107] width 99 height 30
click at [165, 107] on span "Yes" at bounding box center [181, 107] width 86 height 6
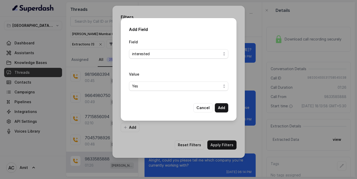
click at [229, 111] on div "Add Field Field interested Value Yes Cancel Add" at bounding box center [179, 69] width 116 height 103
click at [224, 111] on button "Add" at bounding box center [221, 107] width 13 height 9
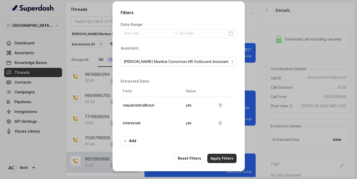
click at [224, 159] on button "Apply Filters" at bounding box center [221, 158] width 29 height 9
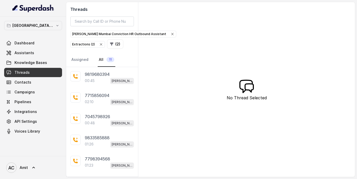
click at [89, 44] on div "Extractions ( 2 )" at bounding box center [87, 44] width 31 height 5
click at [79, 42] on button "( 1 )" at bounding box center [77, 44] width 15 height 9
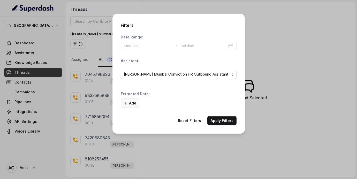
click at [125, 101] on button "Add" at bounding box center [130, 103] width 19 height 9
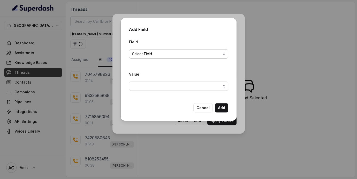
click at [160, 52] on span "Select Field" at bounding box center [176, 54] width 89 height 6
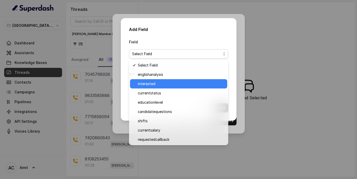
click at [149, 86] on span "interested" at bounding box center [181, 84] width 86 height 6
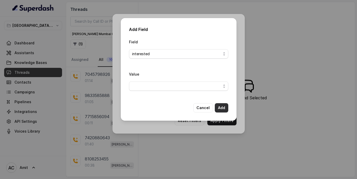
click at [220, 110] on button "Add" at bounding box center [221, 107] width 13 height 9
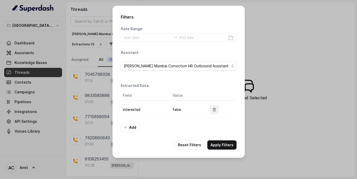
click at [213, 110] on icon "button" at bounding box center [214, 110] width 4 height 4
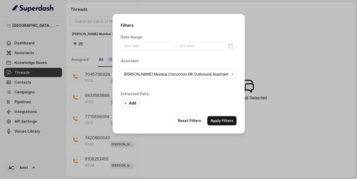
click at [128, 104] on button "Add" at bounding box center [130, 103] width 19 height 9
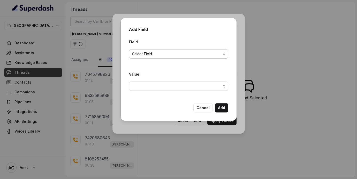
click at [161, 52] on span "Select Field" at bounding box center [176, 54] width 89 height 6
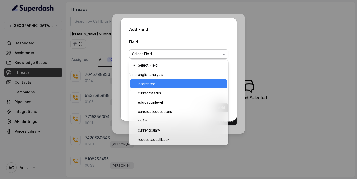
click at [162, 84] on span "interested" at bounding box center [181, 84] width 86 height 6
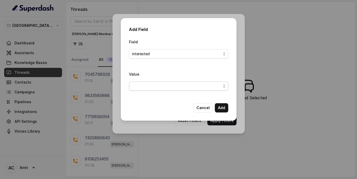
click at [159, 88] on span "button" at bounding box center [178, 86] width 99 height 9
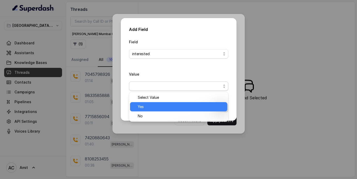
click at [141, 111] on div "Yes" at bounding box center [178, 106] width 97 height 9
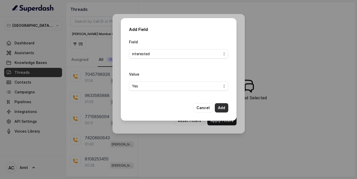
click at [225, 107] on button "Add" at bounding box center [221, 107] width 13 height 9
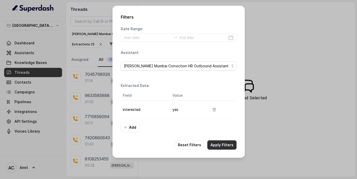
click at [223, 147] on button "Apply Filters" at bounding box center [221, 145] width 29 height 9
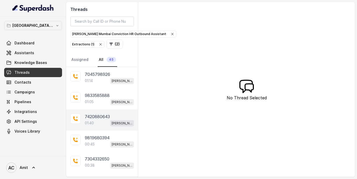
scroll to position [115, 0]
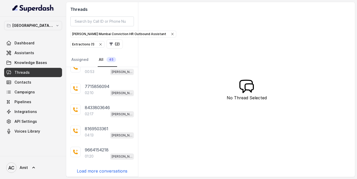
click at [99, 44] on icon "button" at bounding box center [100, 44] width 2 height 2
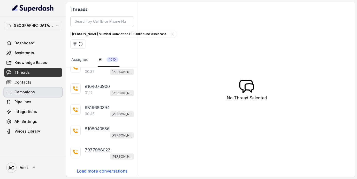
click at [28, 88] on link "Campaigns" at bounding box center [33, 92] width 58 height 9
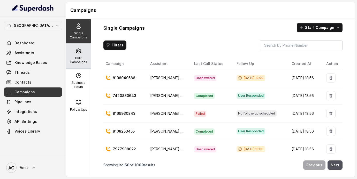
click at [75, 59] on p "Bulk Campaigns" at bounding box center [78, 60] width 20 height 8
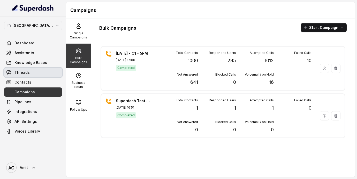
click at [24, 72] on span "Threads" at bounding box center [21, 72] width 15 height 5
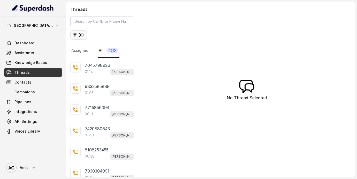
click at [77, 35] on button "( 0 )" at bounding box center [78, 34] width 17 height 9
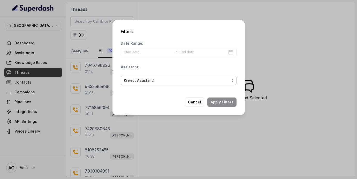
click at [149, 79] on span "(Select Assistant)" at bounding box center [176, 80] width 105 height 6
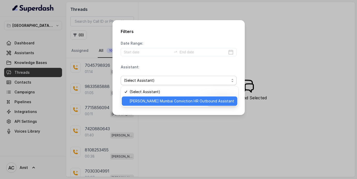
click at [146, 99] on span "[PERSON_NAME] Mumbai Conviction HR Outbound Assistant" at bounding box center [181, 101] width 105 height 6
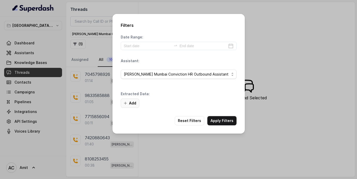
click at [132, 106] on button "Add" at bounding box center [130, 103] width 19 height 9
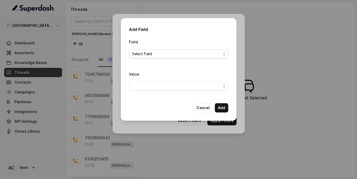
click at [151, 54] on span "Select Field" at bounding box center [176, 54] width 89 height 6
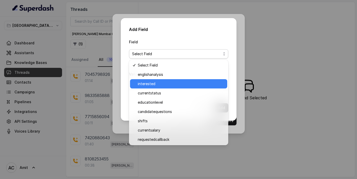
click at [147, 80] on div "interested" at bounding box center [178, 83] width 97 height 9
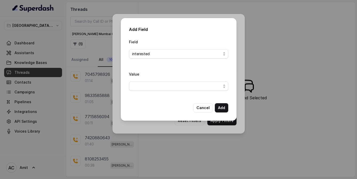
click at [201, 93] on div "Value" at bounding box center [178, 83] width 99 height 24
click at [208, 89] on span "button" at bounding box center [178, 86] width 99 height 9
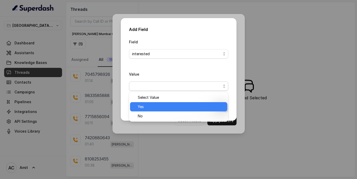
click at [162, 104] on span "Yes" at bounding box center [181, 107] width 86 height 6
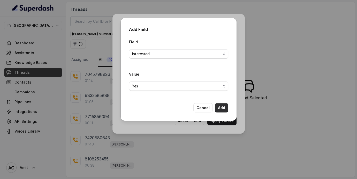
click at [223, 107] on button "Add" at bounding box center [221, 107] width 13 height 9
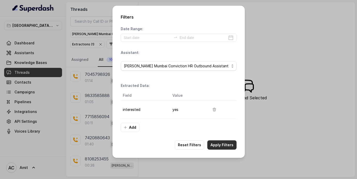
click at [221, 146] on button "Apply Filters" at bounding box center [221, 145] width 29 height 9
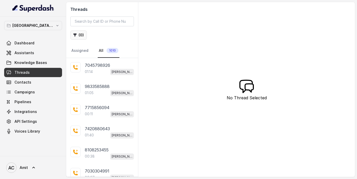
click at [80, 37] on button "( 0 )" at bounding box center [78, 34] width 17 height 9
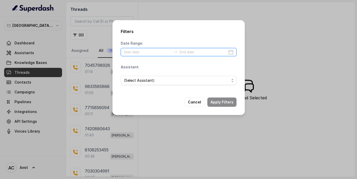
click at [154, 52] on input at bounding box center [148, 52] width 48 height 6
click at [271, 47] on div "Filters Date Range: Assistant: (Select Assistant) Cancel Apply Filters" at bounding box center [178, 89] width 357 height 179
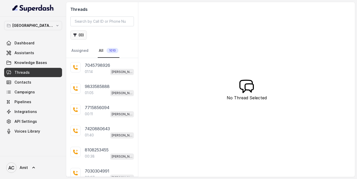
click at [82, 36] on button "( 0 )" at bounding box center [78, 34] width 17 height 9
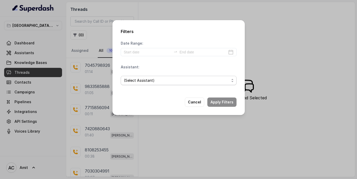
click at [150, 83] on span "(Select Assistant)" at bounding box center [176, 80] width 105 height 6
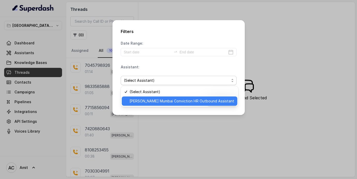
click at [146, 103] on span "[PERSON_NAME] Mumbai Conviction HR Outbound Assistant" at bounding box center [181, 101] width 105 height 6
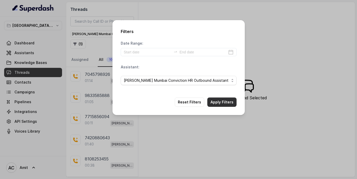
click at [217, 101] on button "Apply Filters" at bounding box center [221, 102] width 29 height 9
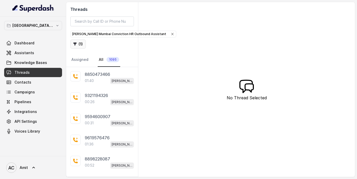
click at [76, 44] on icon "button" at bounding box center [75, 44] width 4 height 4
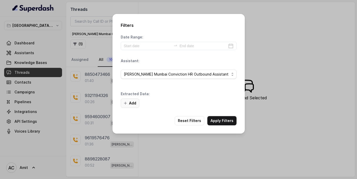
click at [128, 101] on button "Add" at bounding box center [130, 103] width 19 height 9
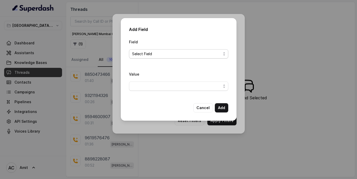
click at [168, 53] on span "Select Field" at bounding box center [176, 54] width 89 height 6
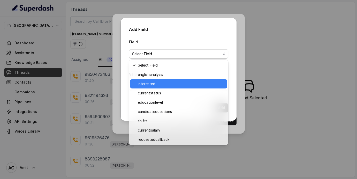
click at [155, 84] on span "interested" at bounding box center [181, 84] width 86 height 6
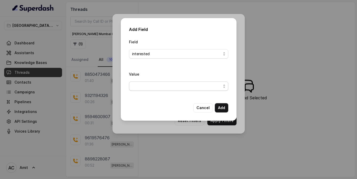
click at [162, 87] on span "button" at bounding box center [178, 86] width 99 height 9
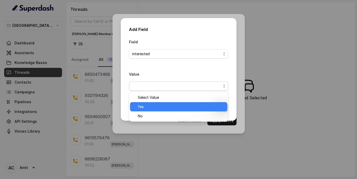
drag, startPoint x: 141, startPoint y: 113, endPoint x: 148, endPoint y: 106, distance: 9.3
click at [148, 106] on div "Select Value Yes No" at bounding box center [178, 107] width 99 height 30
click at [148, 106] on span "Yes" at bounding box center [181, 107] width 86 height 6
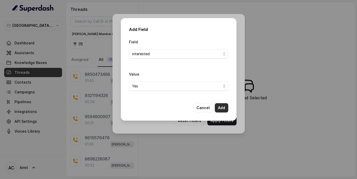
click at [223, 108] on button "Add" at bounding box center [221, 107] width 13 height 9
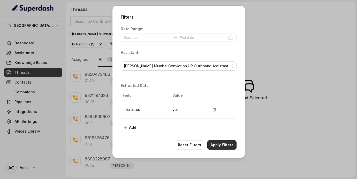
click at [220, 146] on button "Apply Filters" at bounding box center [221, 145] width 29 height 9
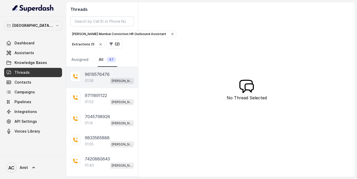
click at [90, 84] on div "9619576476 01:36 [PERSON_NAME] Mumbai Conviction HR Outbound Assistant" at bounding box center [102, 77] width 72 height 21
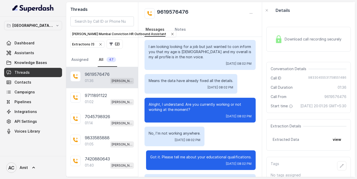
scroll to position [71, 0]
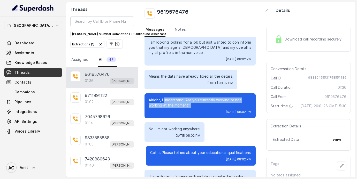
drag, startPoint x: 164, startPoint y: 93, endPoint x: 199, endPoint y: 103, distance: 36.7
click at [199, 103] on div "Alright, I understand. Are you currently working or not working at the moment? …" at bounding box center [199, 105] width 111 height 25
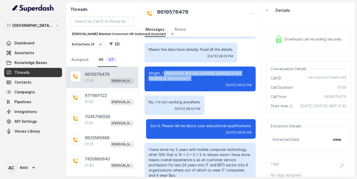
scroll to position [103, 0]
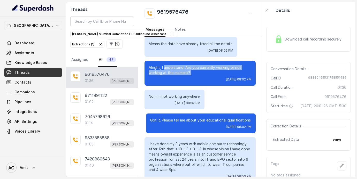
drag, startPoint x: 154, startPoint y: 94, endPoint x: 198, endPoint y: 97, distance: 44.5
click at [198, 97] on div "No, I'm not working anywhere. [DATE] 08:02 PM" at bounding box center [174, 100] width 60 height 20
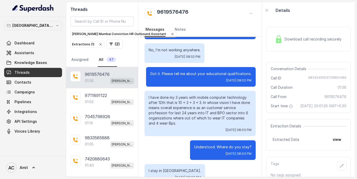
scroll to position [152, 0]
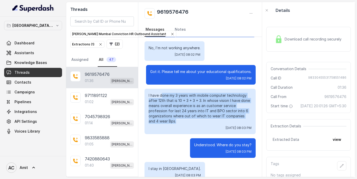
drag, startPoint x: 161, startPoint y: 89, endPoint x: 205, endPoint y: 114, distance: 50.7
click at [205, 114] on p "I have done my 3 years with mobile computer technology after 12th that is 10 + …" at bounding box center [200, 108] width 103 height 31
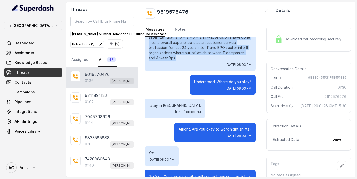
scroll to position [260, 0]
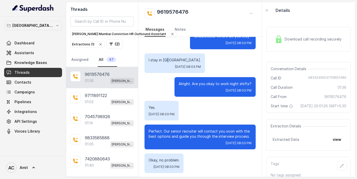
click at [168, 58] on p "I stay in [GEOGRAPHIC_DATA]." at bounding box center [175, 60] width 52 height 5
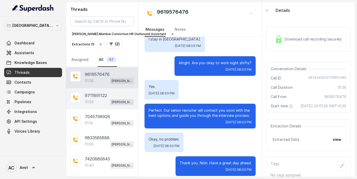
click at [98, 102] on div "01:02 [PERSON_NAME] Mumbai Conviction HR Outbound Assistant" at bounding box center [109, 102] width 49 height 7
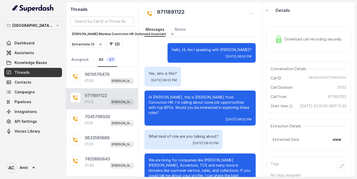
scroll to position [134, 0]
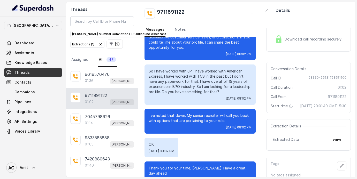
click at [83, 102] on div "9711891122 01:02 [PERSON_NAME] Mumbai Conviction HR Outbound Assistant" at bounding box center [102, 98] width 72 height 21
